Goal: Navigation & Orientation: Find specific page/section

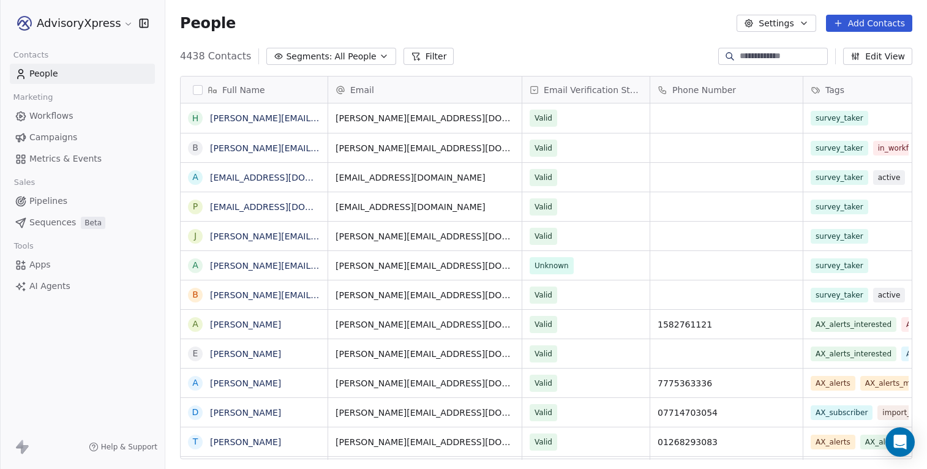
scroll to position [413, 762]
click at [70, 133] on span "Campaigns" at bounding box center [53, 137] width 48 height 13
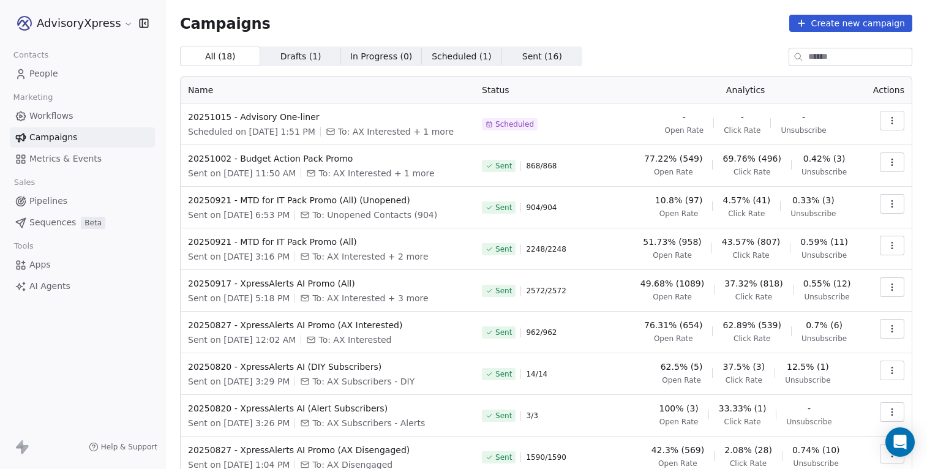
click at [62, 114] on span "Workflows" at bounding box center [51, 116] width 44 height 13
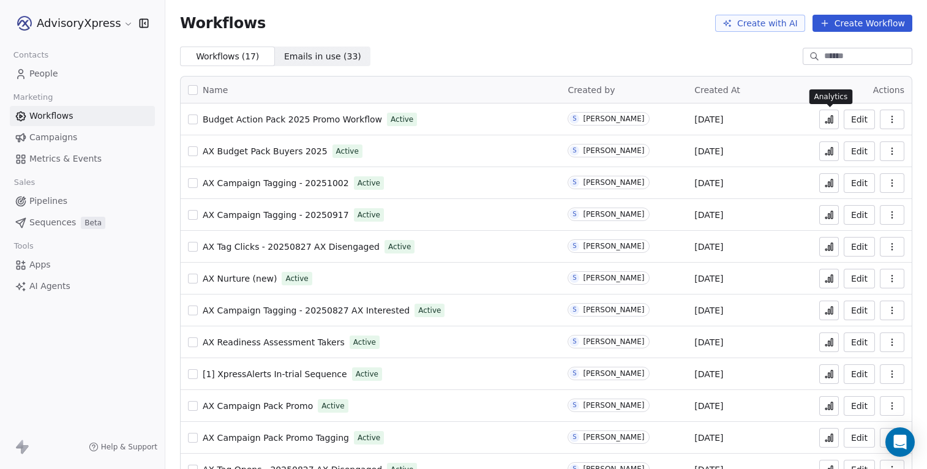
click at [828, 118] on icon at bounding box center [829, 119] width 10 height 10
click at [43, 74] on span "People" at bounding box center [43, 73] width 29 height 13
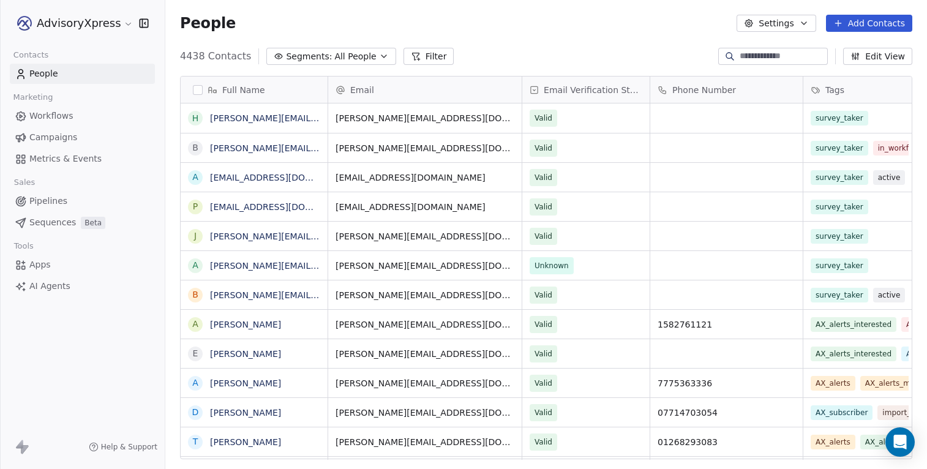
scroll to position [413, 762]
click at [739, 56] on input at bounding box center [782, 56] width 86 height 12
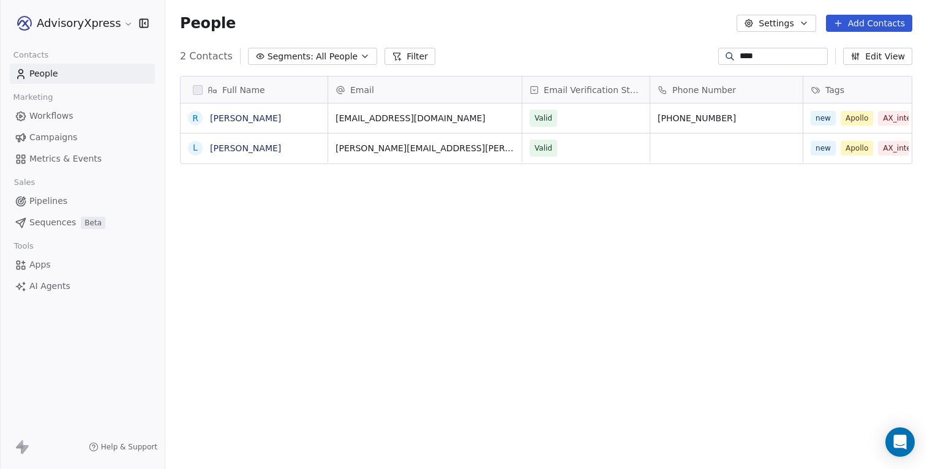
type input "****"
drag, startPoint x: 471, startPoint y: 150, endPoint x: 459, endPoint y: 190, distance: 42.2
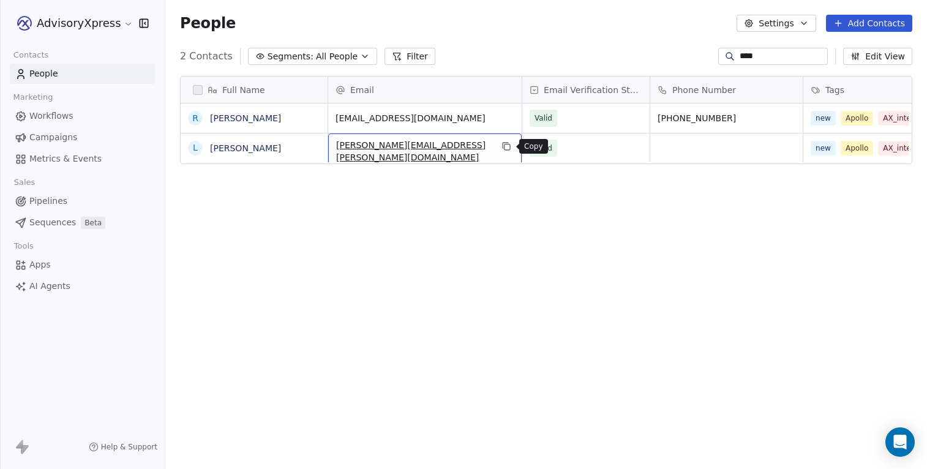
click at [504, 146] on icon "grid" at bounding box center [507, 147] width 6 height 6
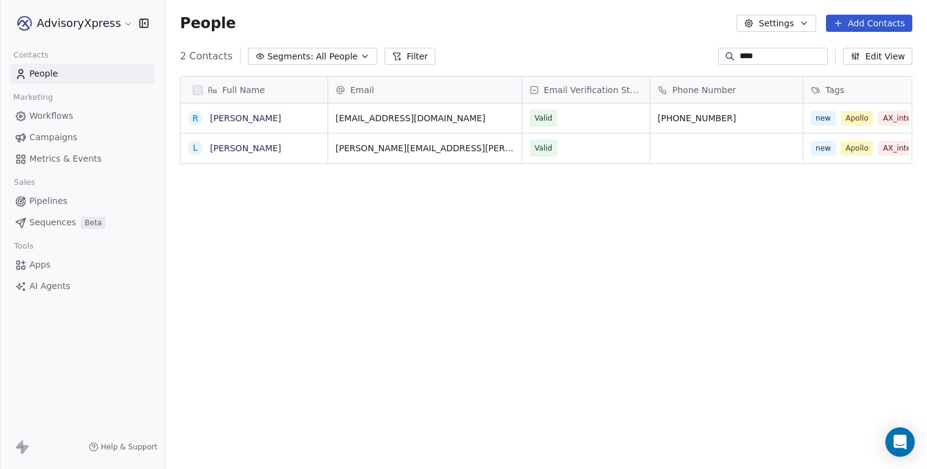
click at [361, 202] on div "Full Name R [PERSON_NAME] L [PERSON_NAME] Email Email Verification Status Phone…" at bounding box center [546, 272] width 762 height 413
drag, startPoint x: 745, startPoint y: 53, endPoint x: 683, endPoint y: 41, distance: 63.0
click at [683, 41] on section "People Settings Add Contacts 2 Contacts Segments: All People Filter **** Edit V…" at bounding box center [546, 234] width 762 height 469
